Goal: Information Seeking & Learning: Check status

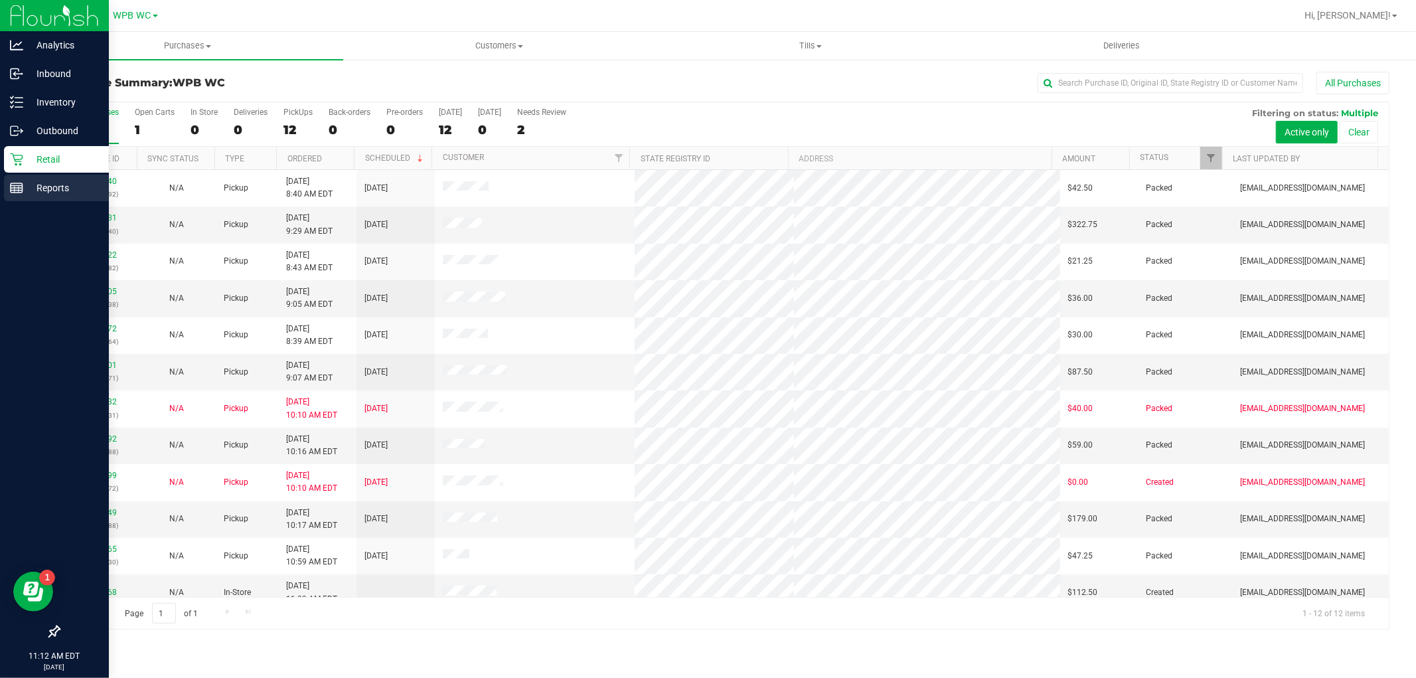
click at [48, 187] on p "Reports" at bounding box center [63, 188] width 80 height 16
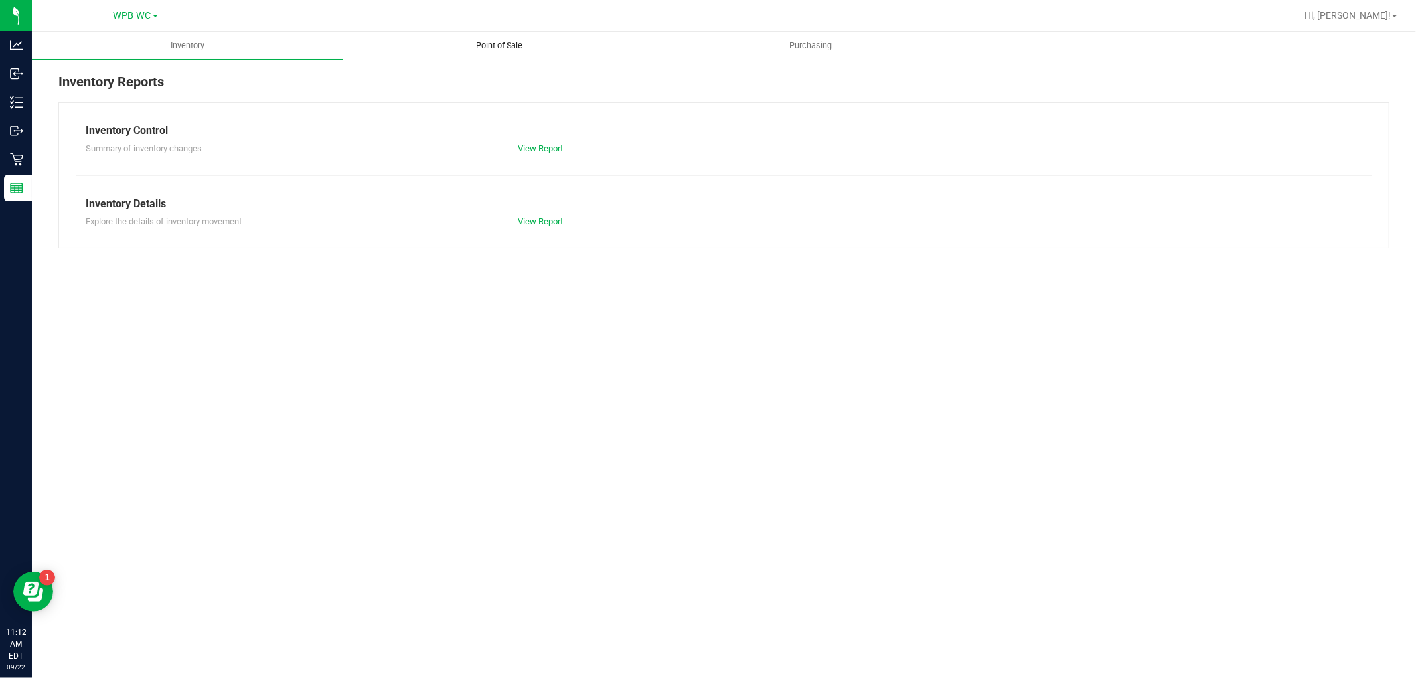
click at [511, 43] on span "Point of Sale" at bounding box center [499, 46] width 82 height 12
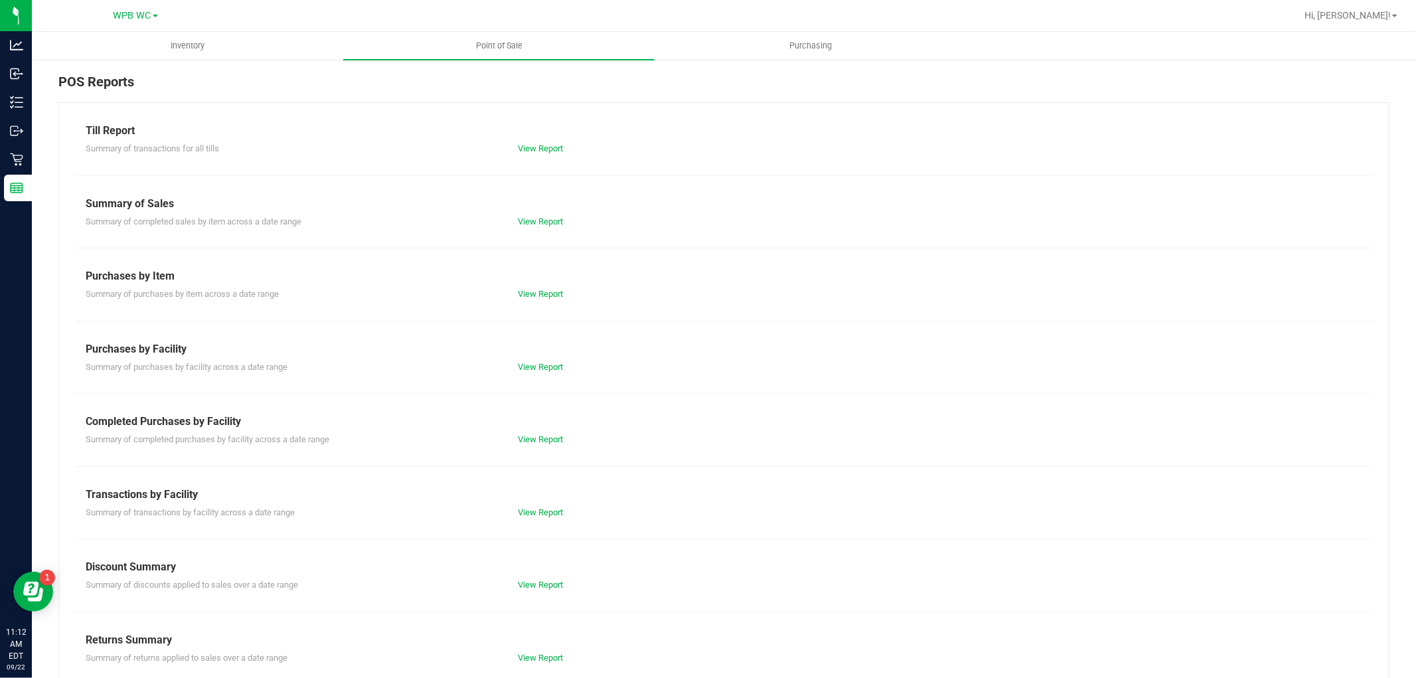
click at [546, 433] on div "View Report" at bounding box center [616, 439] width 216 height 13
click at [543, 436] on link "View Report" at bounding box center [540, 439] width 45 height 10
